Goal: Information Seeking & Learning: Find specific fact

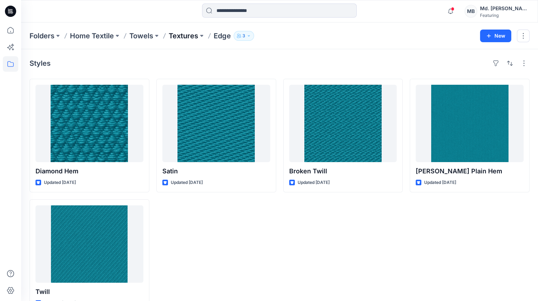
click at [182, 37] on p "Textures" at bounding box center [184, 36] width 30 height 10
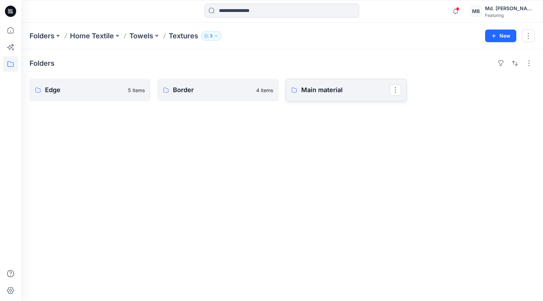
click at [338, 93] on p "Main material" at bounding box center [345, 90] width 89 height 10
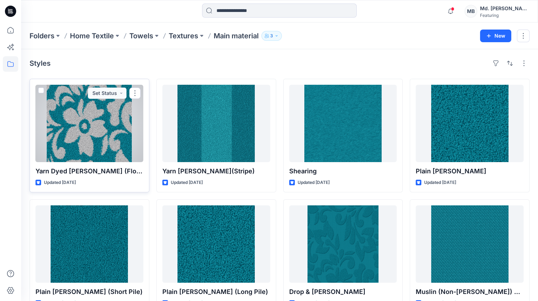
click at [108, 138] on div at bounding box center [89, 123] width 108 height 77
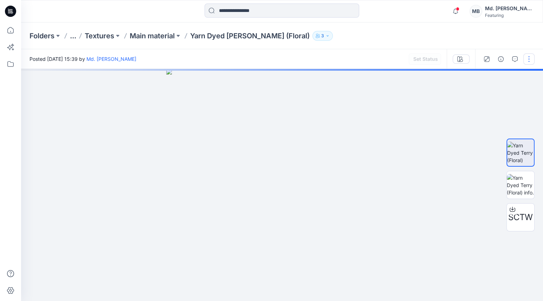
click at [527, 59] on button "button" at bounding box center [528, 58] width 11 height 11
click at [504, 57] on button "button" at bounding box center [500, 58] width 11 height 11
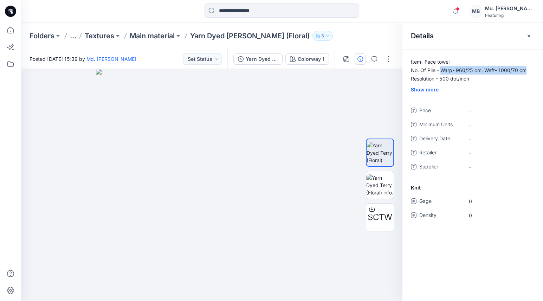
drag, startPoint x: 441, startPoint y: 70, endPoint x: 525, endPoint y: 70, distance: 83.6
click at [525, 70] on p "Item- Face towel No. Of Pile - Warp- 960/25 cm, Weft- 1000/70 cm Resolution - 5…" at bounding box center [472, 70] width 141 height 25
copy p "Warp- 960/25 cm, Weft- 1000/70 cm"
click at [430, 90] on div "Show more" at bounding box center [472, 89] width 141 height 7
